Goal: Task Accomplishment & Management: Manage account settings

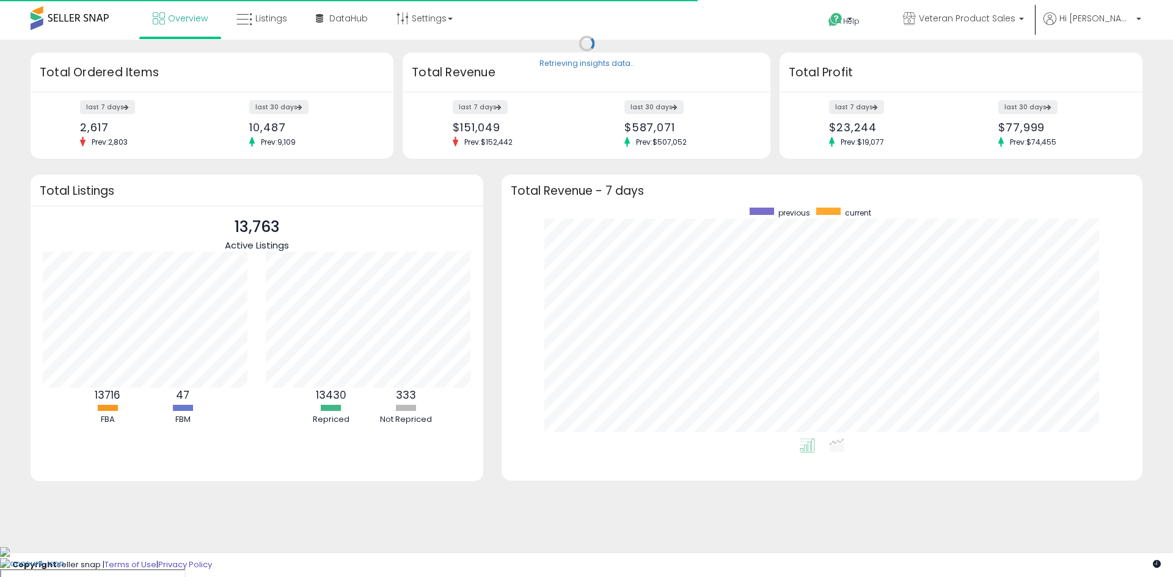
scroll to position [231, 616]
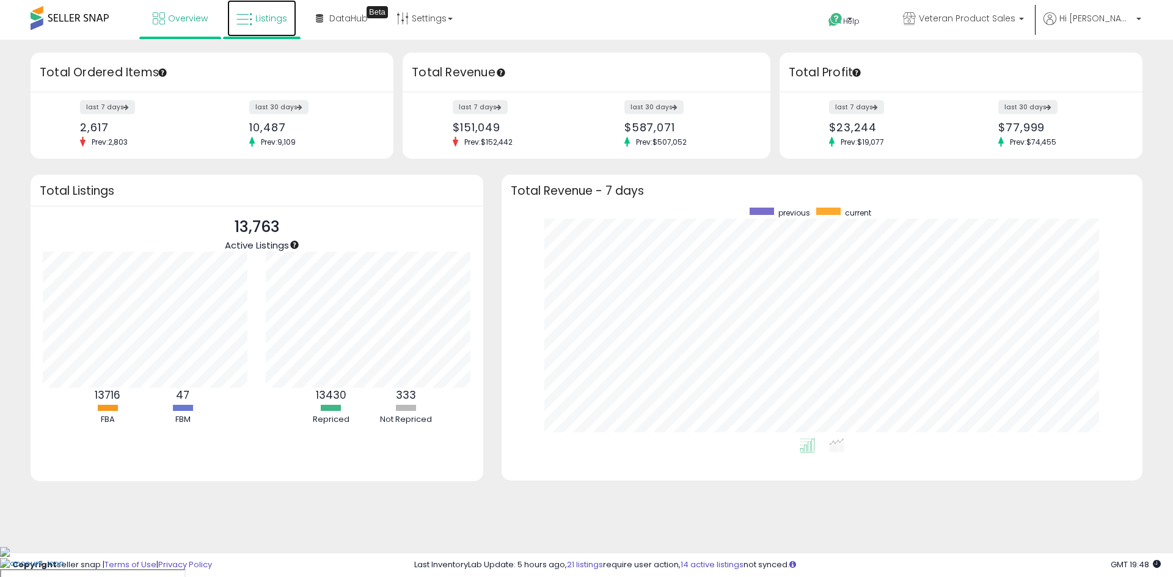
click at [263, 22] on span "Listings" at bounding box center [271, 18] width 32 height 12
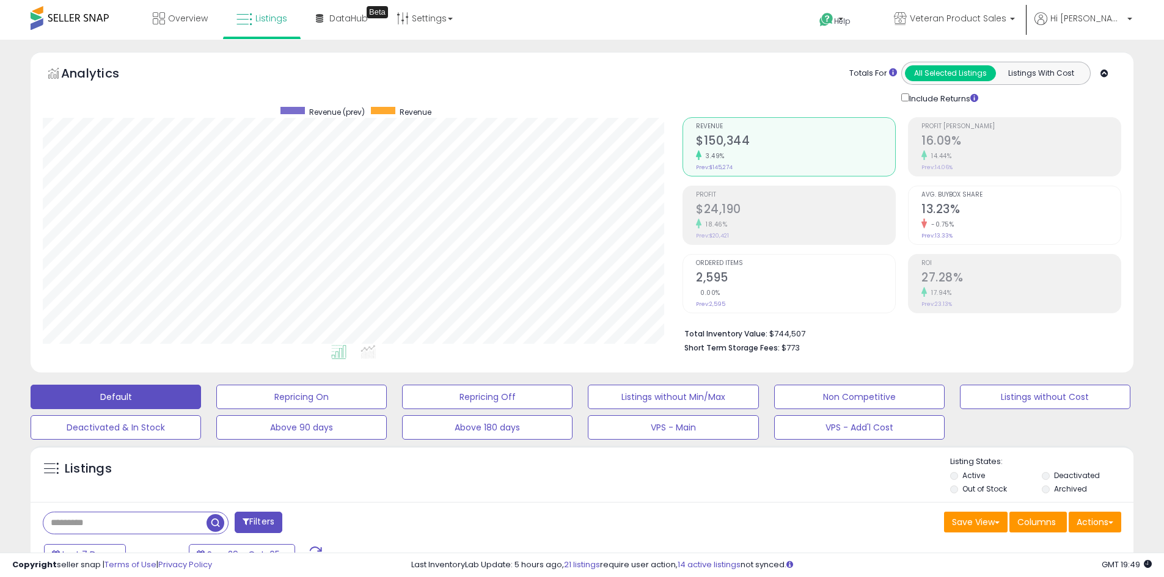
scroll to position [244, 0]
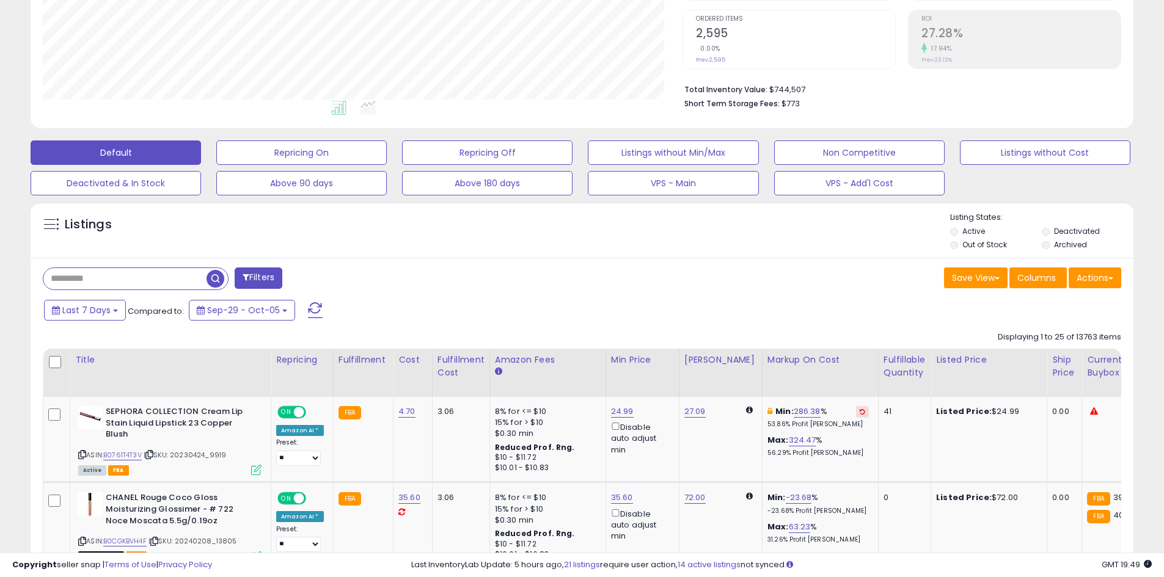
click at [145, 283] on input "text" at bounding box center [124, 278] width 163 height 21
paste input "**********"
type input "**********"
click at [318, 279] on span "button" at bounding box center [321, 279] width 18 height 18
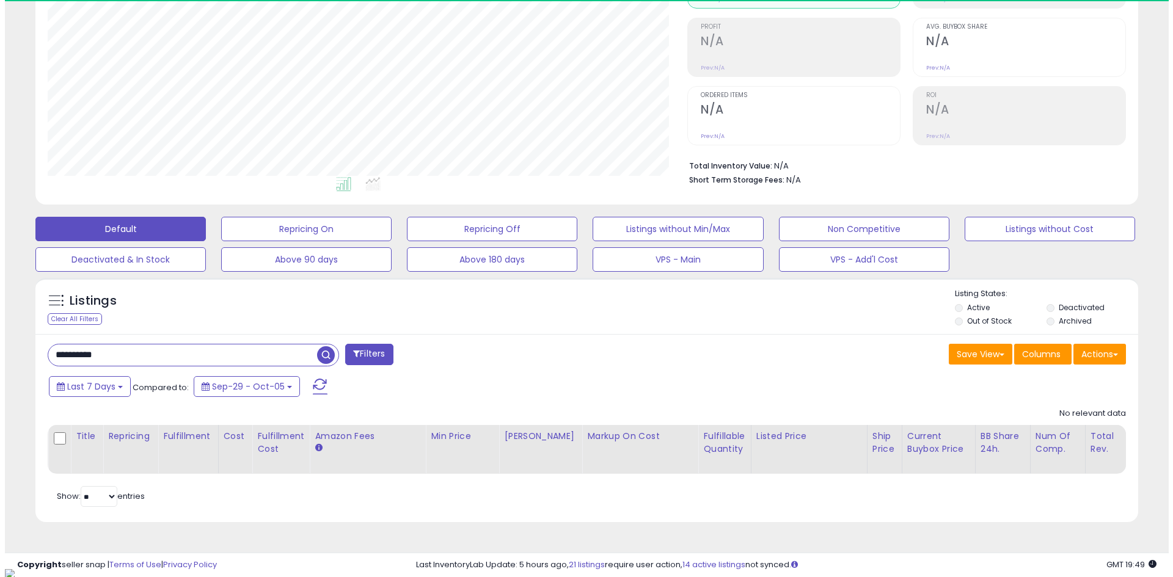
scroll to position [250, 639]
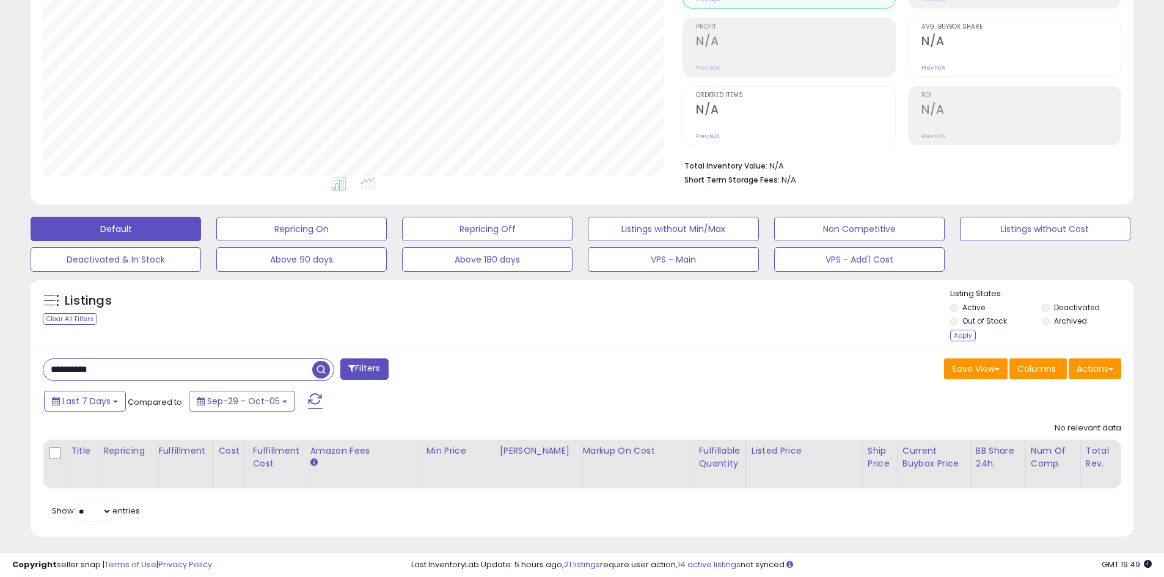
click at [963, 337] on div "Apply" at bounding box center [963, 336] width 26 height 12
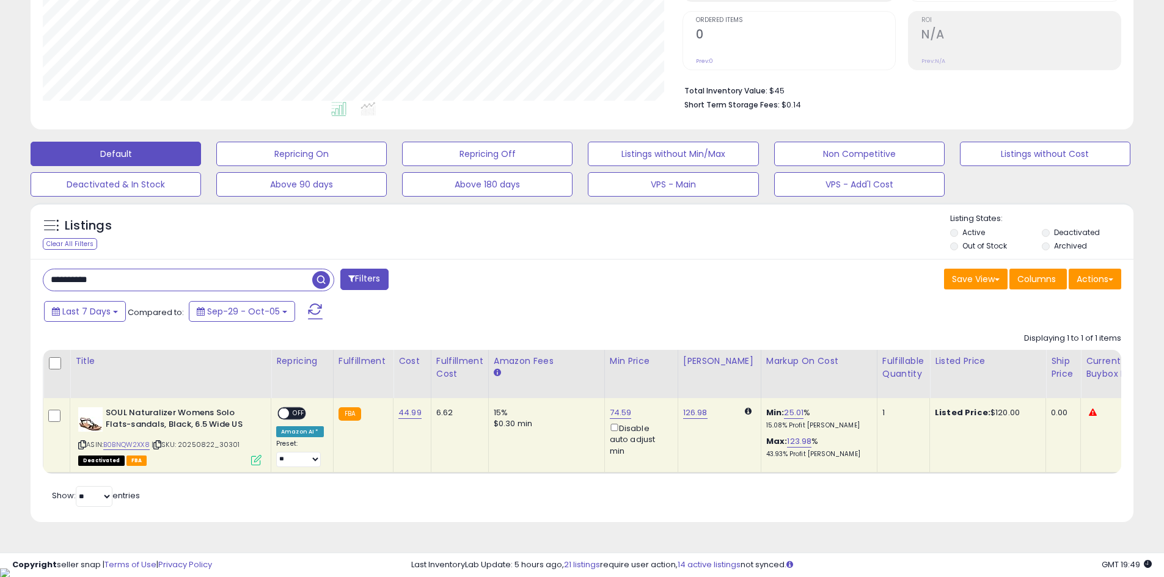
click at [292, 414] on span "OFF" at bounding box center [299, 414] width 20 height 10
click at [687, 415] on link "126.98" at bounding box center [695, 413] width 24 height 12
drag, startPoint x: 647, startPoint y: 373, endPoint x: 588, endPoint y: 373, distance: 58.6
click at [588, 373] on table "Title Repricing" at bounding box center [976, 412] width 1867 height 124
click at [752, 373] on icon "button" at bounding box center [748, 368] width 7 height 7
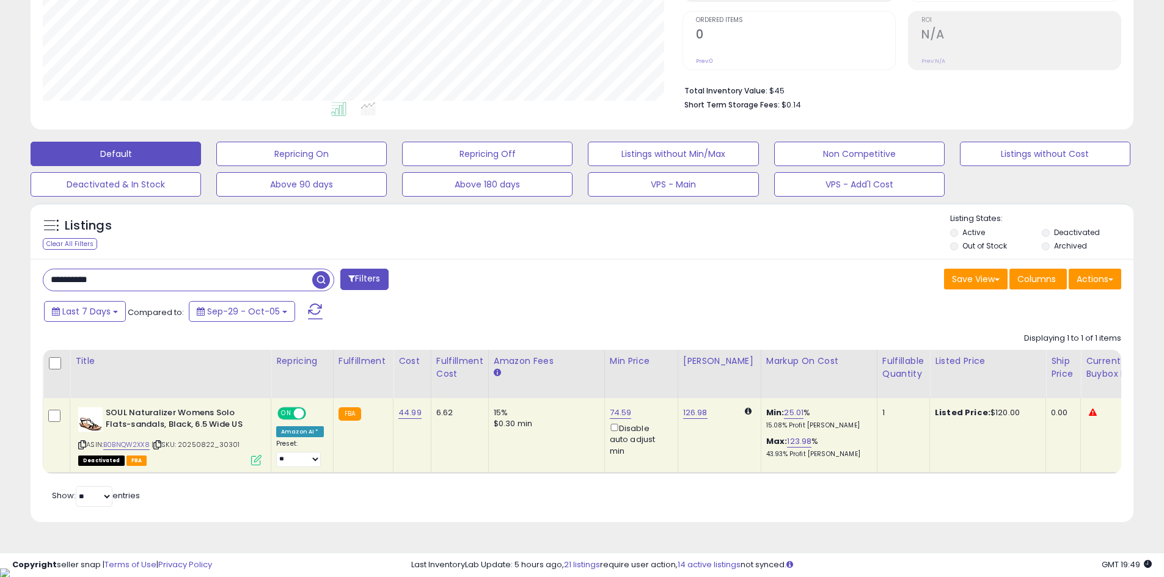
click at [585, 301] on div "Last 7 Days Compared to: Sep-29 - Oct-05" at bounding box center [445, 312] width 809 height 27
